Goal: Task Accomplishment & Management: Complete application form

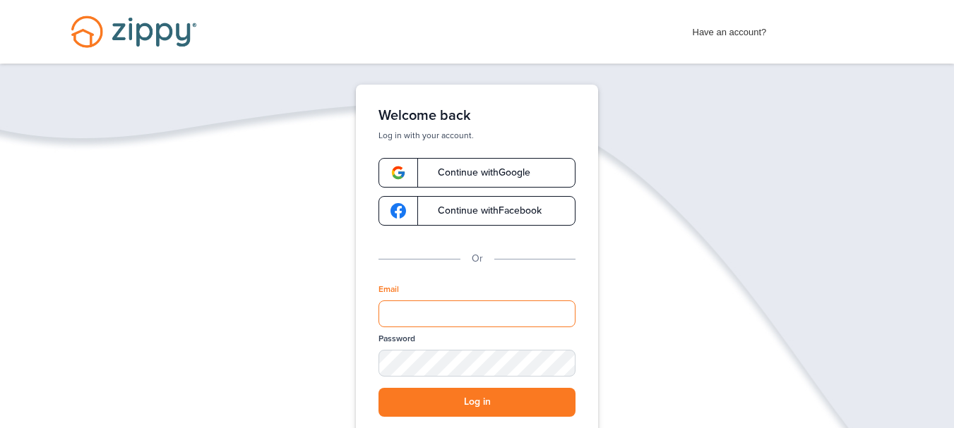
click at [416, 313] on input "Email" at bounding box center [476, 314] width 197 height 27
type input "**********"
click at [378, 388] on button "Log in" at bounding box center [476, 402] width 197 height 29
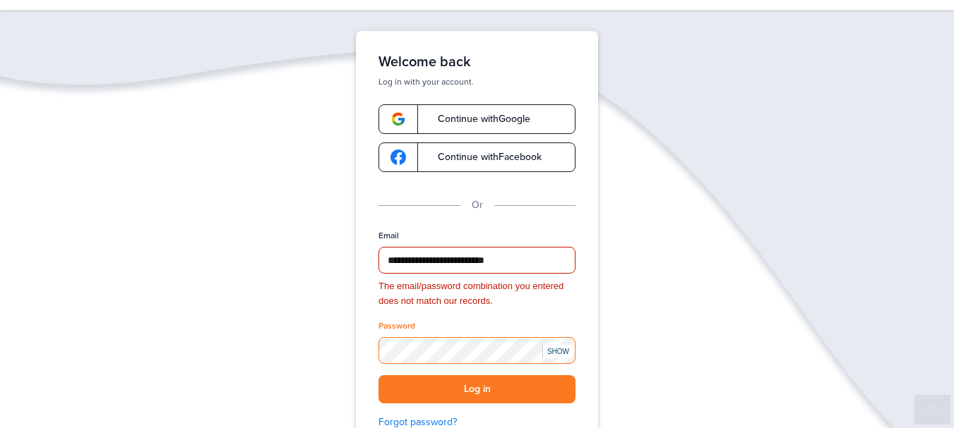
scroll to position [212, 0]
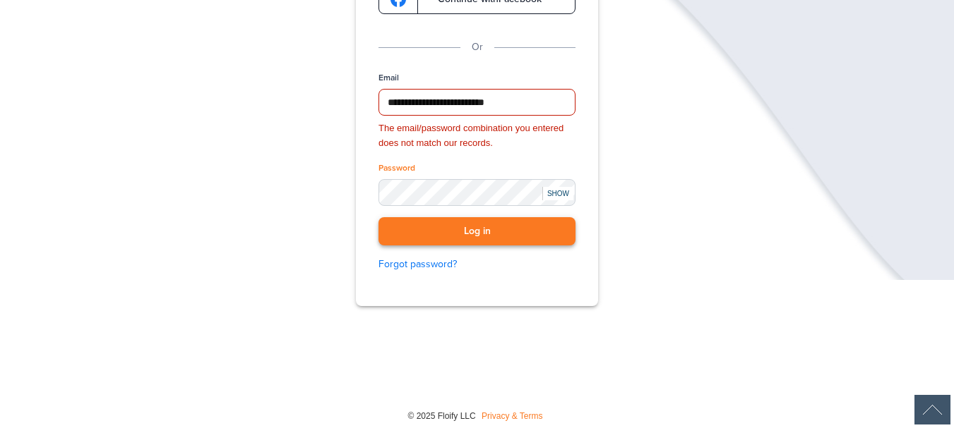
click at [493, 226] on button "Log in" at bounding box center [476, 231] width 197 height 29
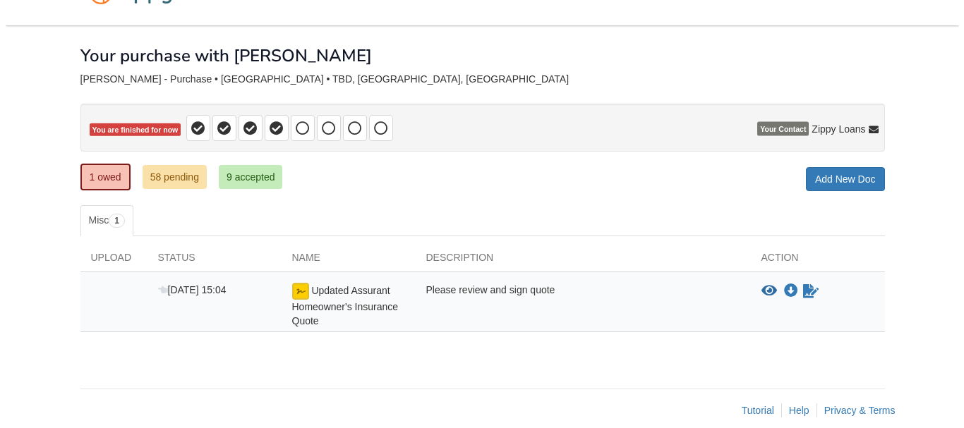
scroll to position [56, 0]
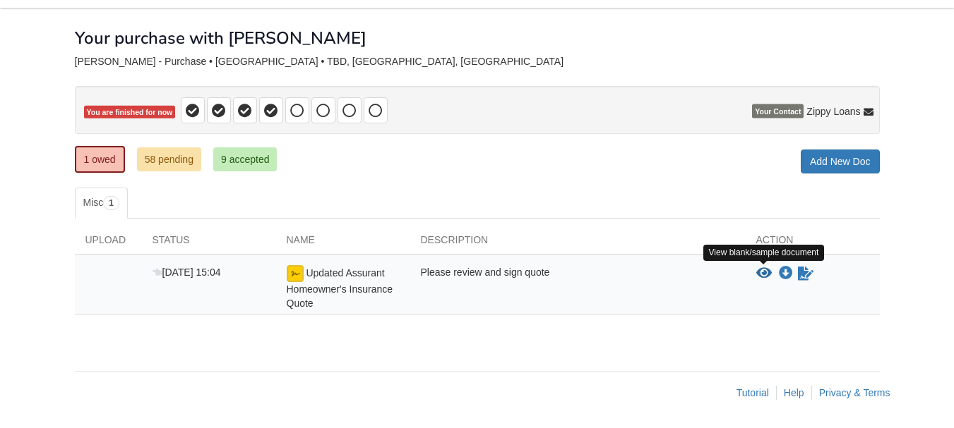
click at [762, 272] on icon "View Updated Assurant Homeowner's Insurance Quote" at bounding box center [764, 274] width 16 height 14
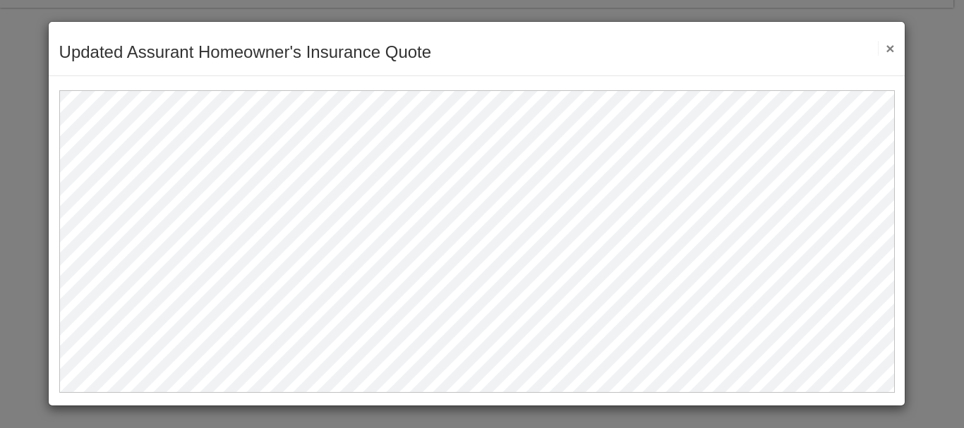
click at [890, 49] on button "×" at bounding box center [886, 48] width 16 height 15
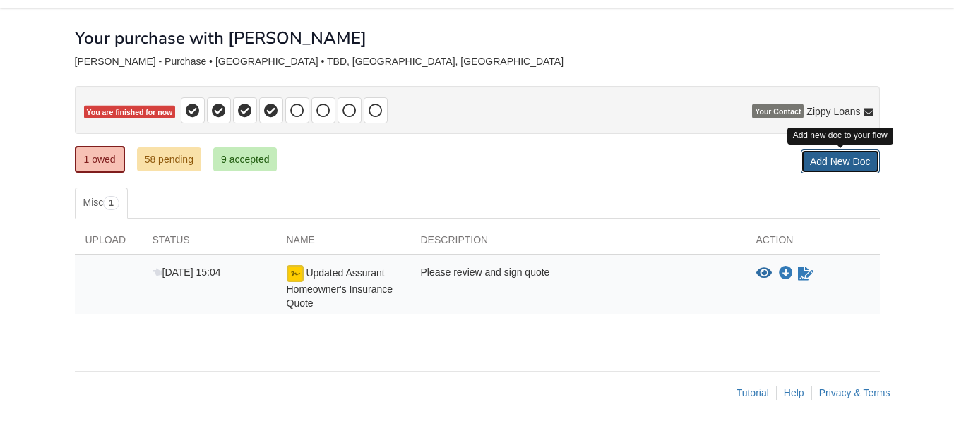
click at [834, 165] on link "Add New Doc" at bounding box center [839, 162] width 79 height 24
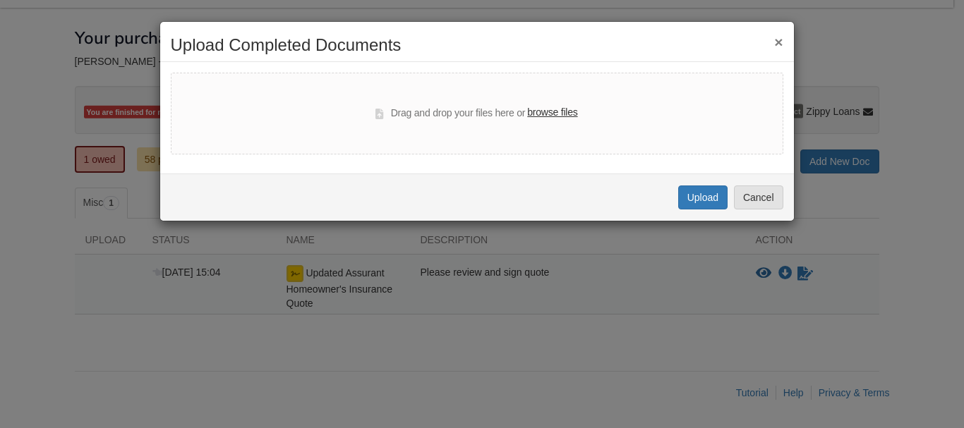
click at [551, 114] on label "browse files" at bounding box center [552, 113] width 50 height 16
click at [0, 0] on input "browse files" at bounding box center [0, 0] width 0 height 0
select select "****"
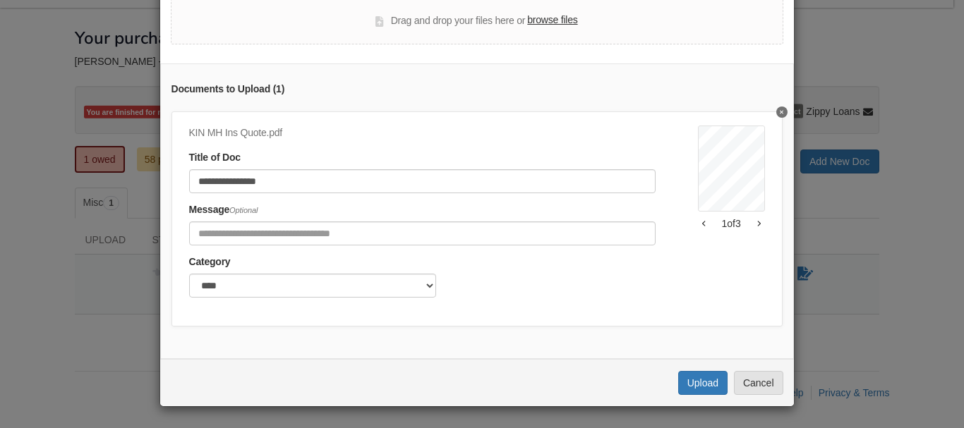
scroll to position [85, 0]
click at [428, 281] on select "******* ****" at bounding box center [312, 286] width 247 height 24
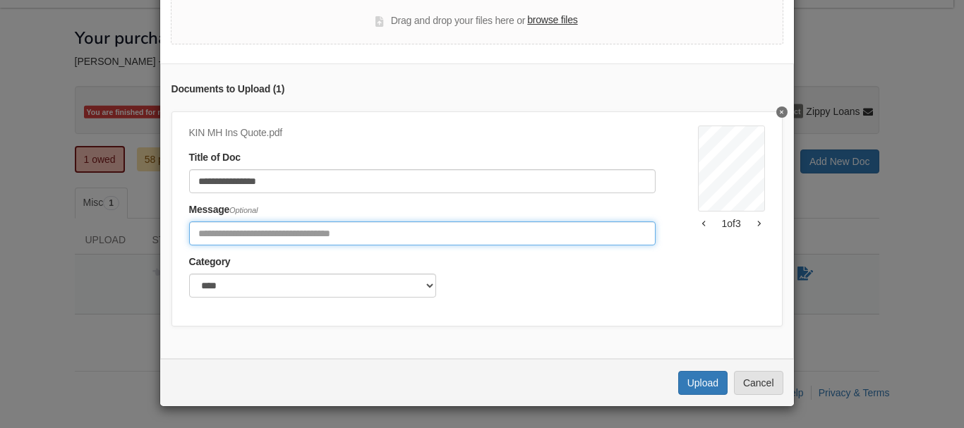
click at [287, 228] on input "Include any comments on this document" at bounding box center [422, 234] width 467 height 24
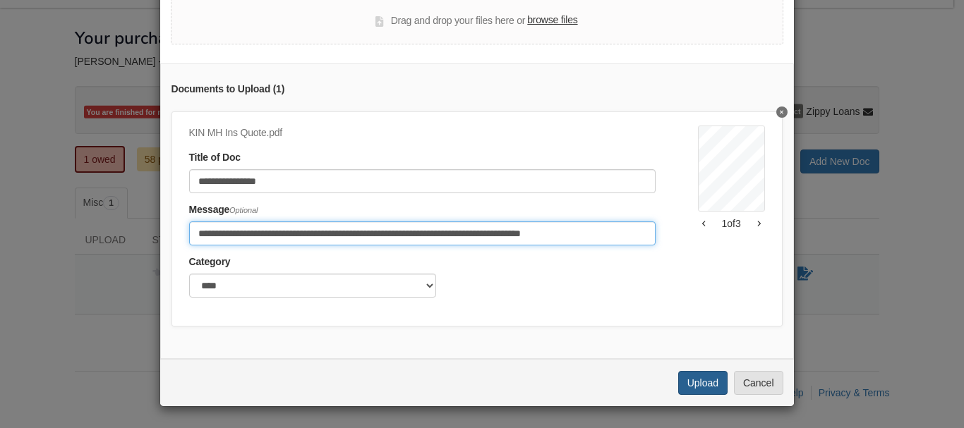
type input "**********"
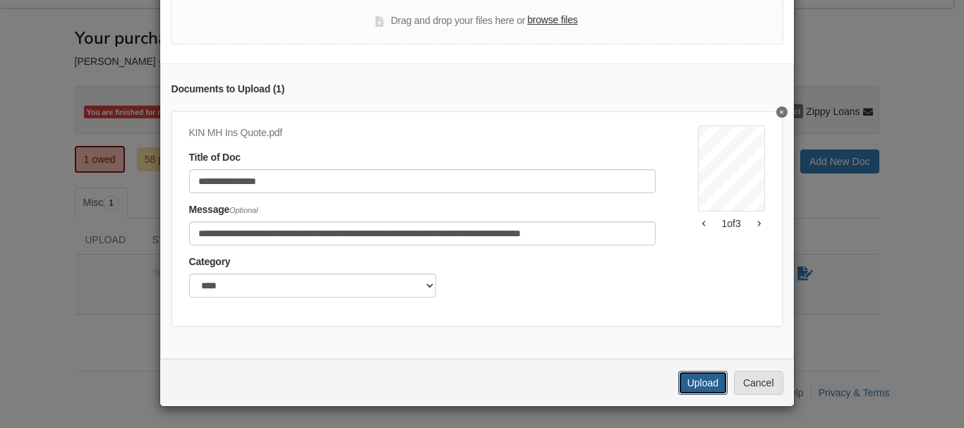
click at [700, 385] on button "Upload" at bounding box center [702, 383] width 49 height 24
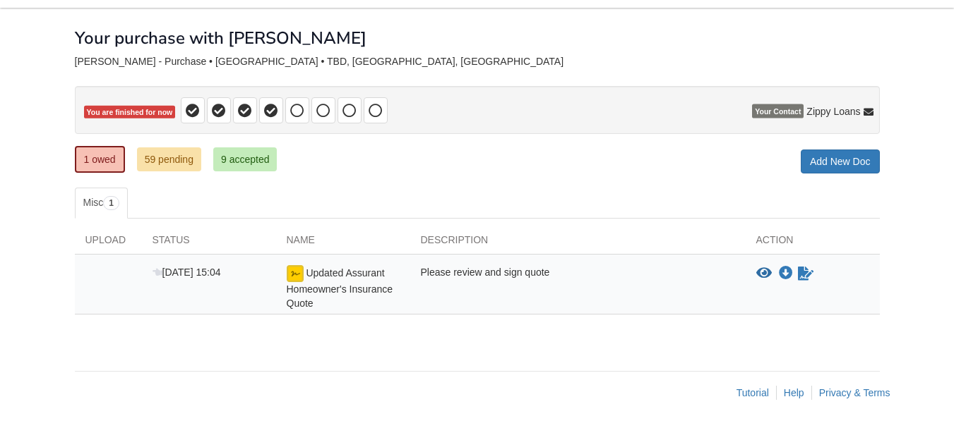
scroll to position [56, 0]
click at [172, 160] on link "59 pending" at bounding box center [169, 160] width 64 height 24
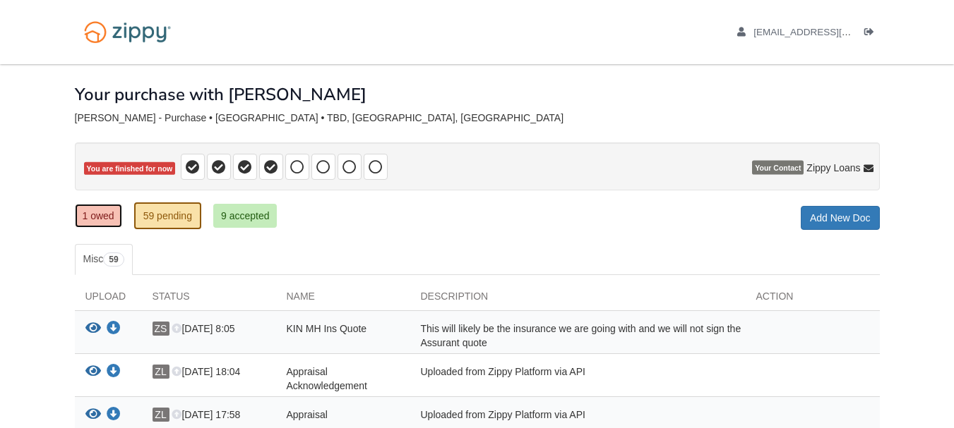
click at [90, 219] on link "1 owed" at bounding box center [98, 216] width 47 height 24
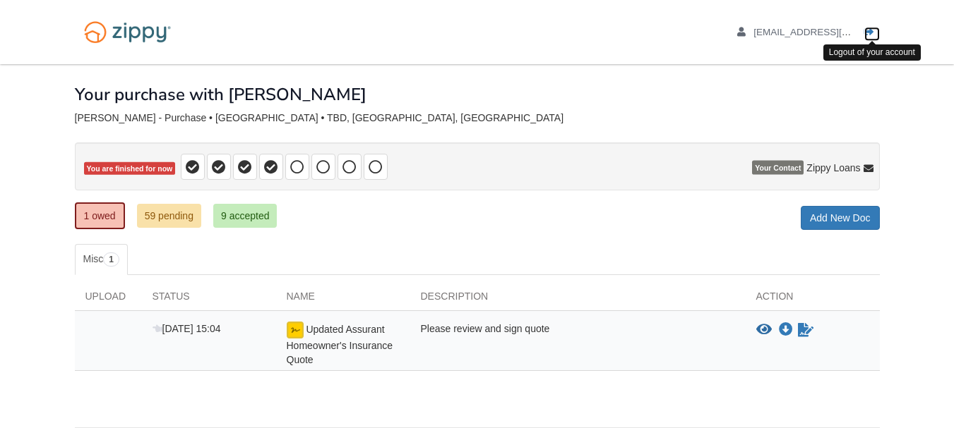
click at [865, 37] on icon "Log out" at bounding box center [869, 33] width 10 height 10
